Goal: Transaction & Acquisition: Purchase product/service

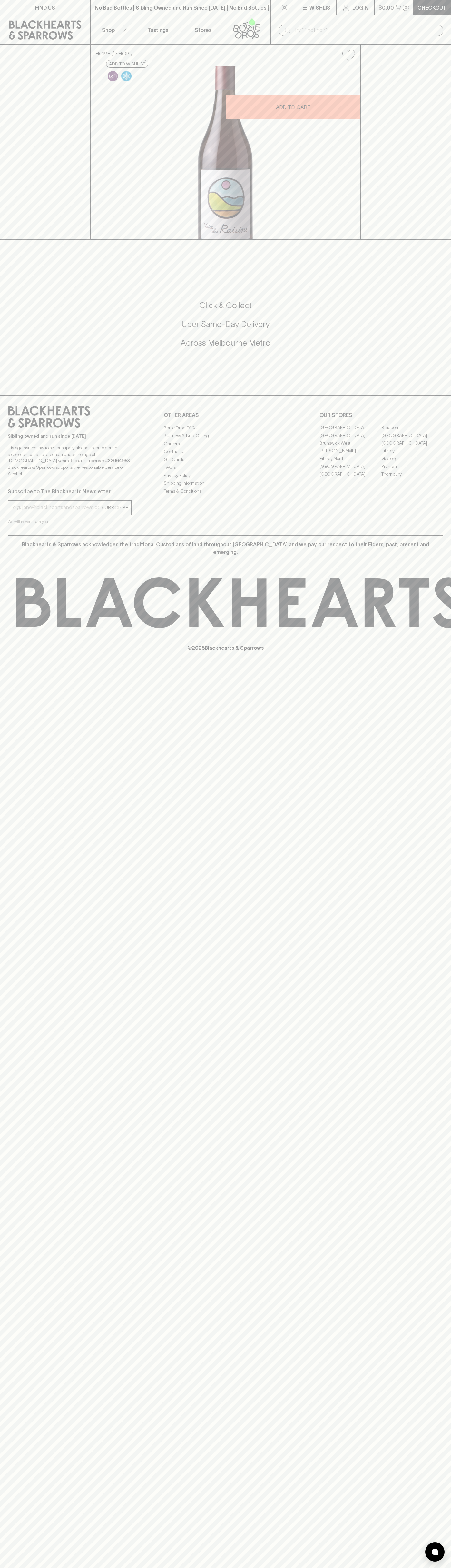
click at [303, 3] on button "Wishlist" at bounding box center [317, 7] width 38 height 15
click at [435, 1568] on html "FIND US | No Bad Bottles | Sibling Owned and Run Since 2006 | No Bad Bottles | …" at bounding box center [226, 784] width 451 height 1568
